Goal: Task Accomplishment & Management: Use online tool/utility

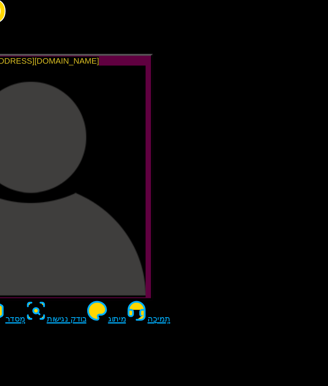
click at [116, 233] on input "לְחַפֵּשׂ" at bounding box center [139, 236] width 59 height 7
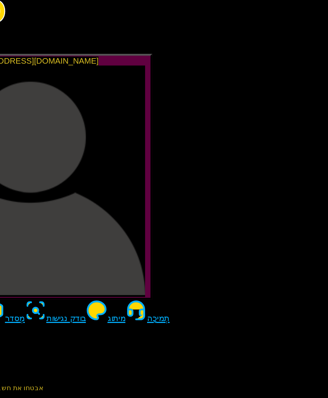
type input "***"
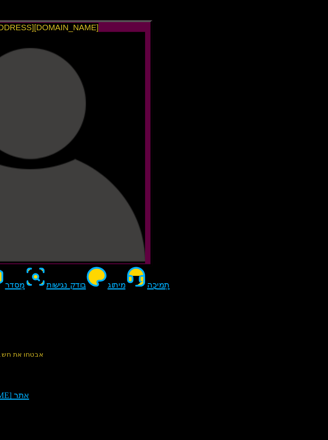
click at [89, 251] on img at bounding box center [84, 298] width 165 height 94
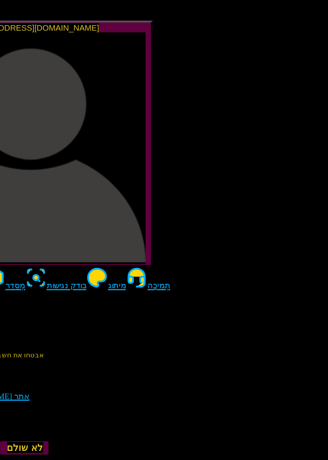
click at [90, 251] on img at bounding box center [84, 298] width 165 height 94
click at [116, 233] on input "***" at bounding box center [139, 236] width 59 height 7
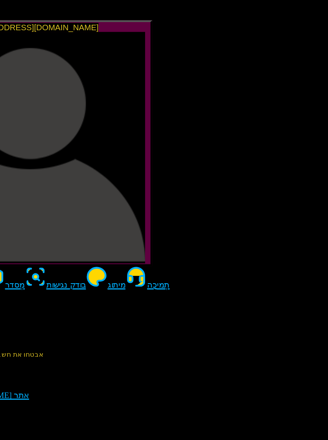
click at [99, 251] on img at bounding box center [84, 298] width 165 height 94
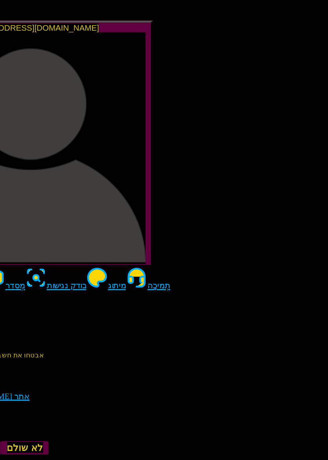
click at [99, 251] on img at bounding box center [84, 298] width 165 height 94
click at [38, 251] on img at bounding box center [84, 298] width 165 height 94
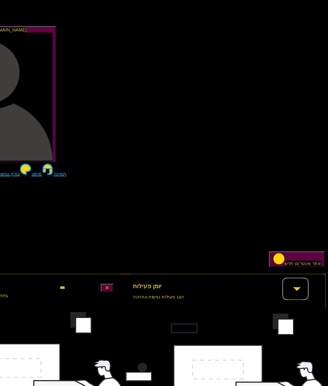
click at [236, 225] on header "יומן פעילות הצג פעילות נגישות אחרונה כֹּל" at bounding box center [243, 236] width 154 height 23
click at [292, 229] on input "הגדר מיון" at bounding box center [294, 237] width 4 height 16
click at [298, 57] on font "כֹּל" at bounding box center [301, 60] width 7 height 7
click at [235, 248] on div "אין לך עדיין פעילות אחרונה התחל לסרוק את אתרי האינטרנט שלך כדי לראות את יומן הפ…" at bounding box center [243, 312] width 154 height 128
click at [226, 225] on div "ציון נגישות בדוק את הציון הגלובלי לכל אתר אינטרנט *** עדיין לא הוספת אתרים הוסי…" at bounding box center [163, 300] width 313 height 151
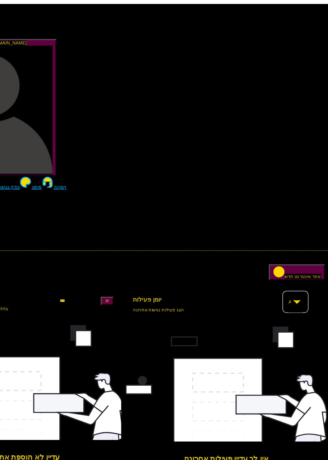
click at [289, 215] on font "אתר אינטרנט חדש" at bounding box center [303, 217] width 28 height 4
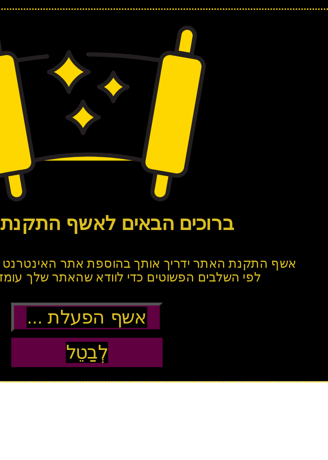
click at [147, 280] on font "אשף הפעלת ..." at bounding box center [164, 283] width 34 height 6
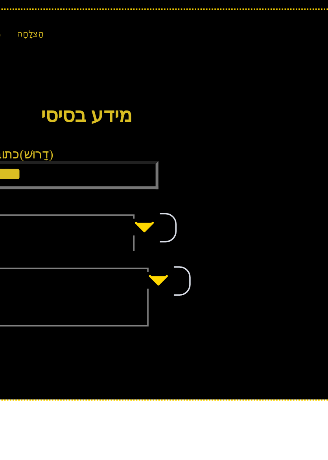
click at [133, 254] on span "מערכת ניהול אתרים" at bounding box center [158, 257] width 51 height 7
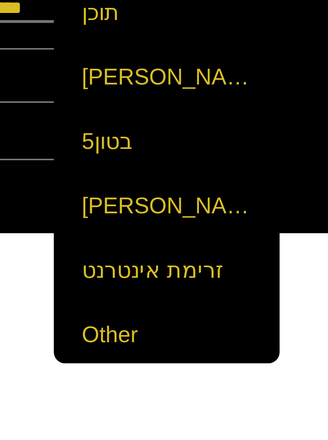
scroll to position [222, 0]
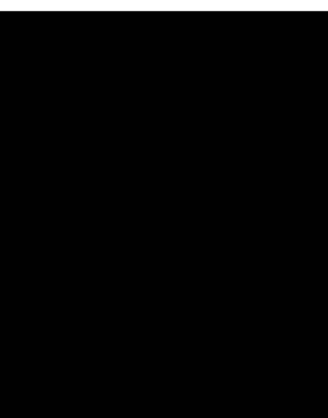
click at [56, 211] on div "מידע בסיסי כתובת אתר (דָרוּשׁ) מערכת ניהול אתרים (דָרוּשׁ) בחר סוג של הכלי שפת …" at bounding box center [163, 249] width 321 height 76
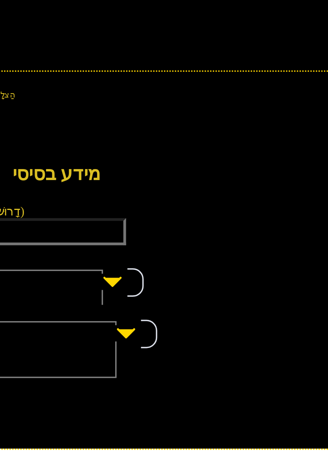
click at [133, 269] on span "שפת האתר" at bounding box center [160, 272] width 55 height 7
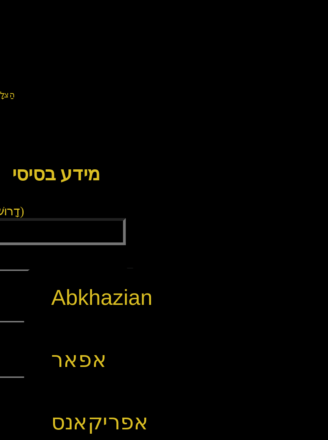
scroll to position [0, 0]
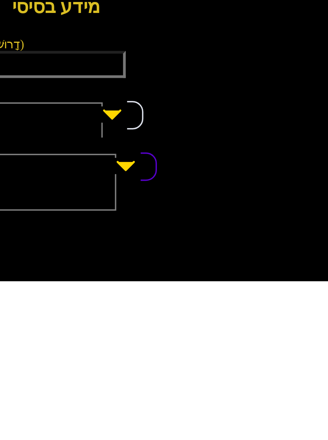
click at [133, 269] on span "שפת האתר" at bounding box center [160, 272] width 55 height 7
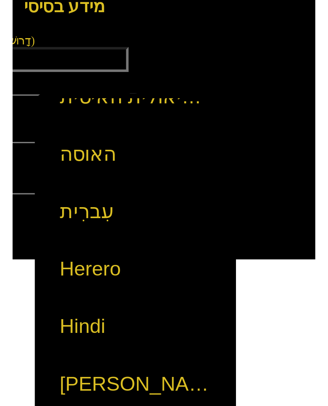
scroll to position [1113, 0]
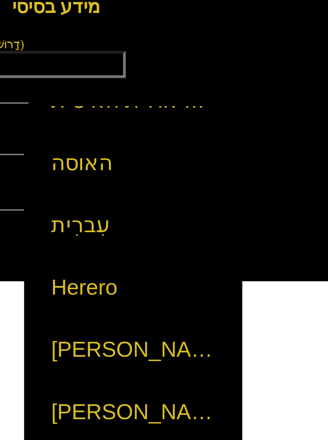
click at [162, 286] on font "עִברִית" at bounding box center [170, 289] width 17 height 7
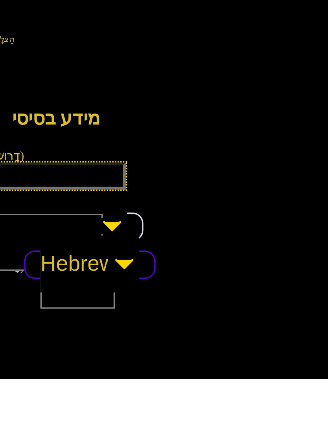
click at [128, 239] on input "כתובת אתר (דָרוּשׁ)" at bounding box center [156, 243] width 56 height 8
type input "*"
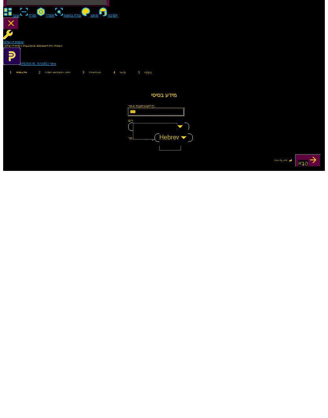
type input "***"
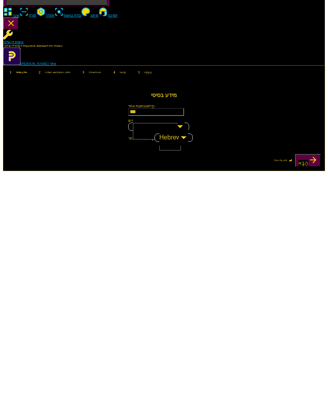
click at [315, 286] on icon "button" at bounding box center [312, 290] width 9 height 9
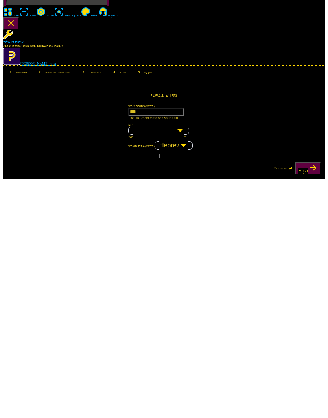
click at [293, 293] on div "לחץ על Enter הַבָּא" at bounding box center [297, 299] width 46 height 13
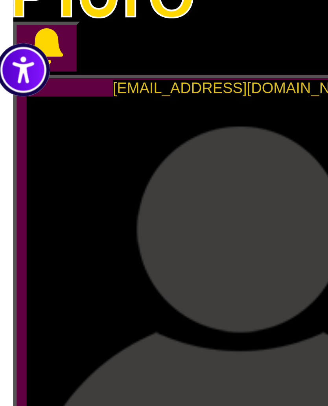
click at [29, 145] on font "סוֹרֵק" at bounding box center [32, 147] width 7 height 4
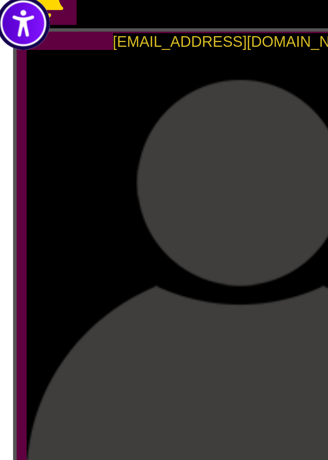
click at [7, 23] on img "כלי נגישות" at bounding box center [5, 29] width 13 height 13
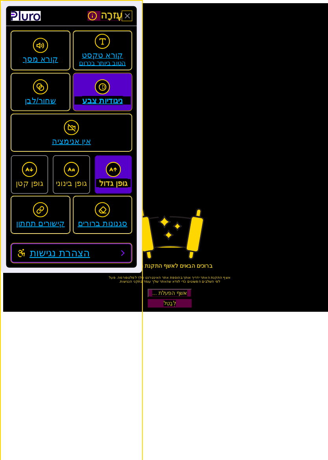
click at [76, 243] on font "הצהרת נגישות" at bounding box center [58, 244] width 58 height 11
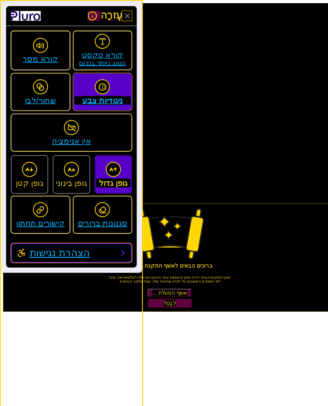
click at [185, 289] on button "לְבַטֵל" at bounding box center [164, 293] width 43 height 8
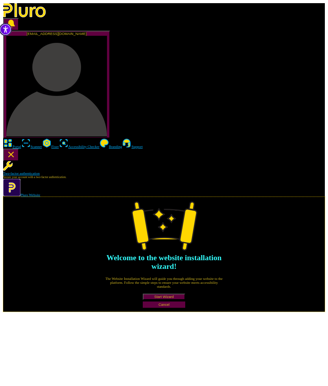
click at [185, 293] on button "Start Wizard" at bounding box center [164, 296] width 43 height 6
